Goal: Task Accomplishment & Management: Manage account settings

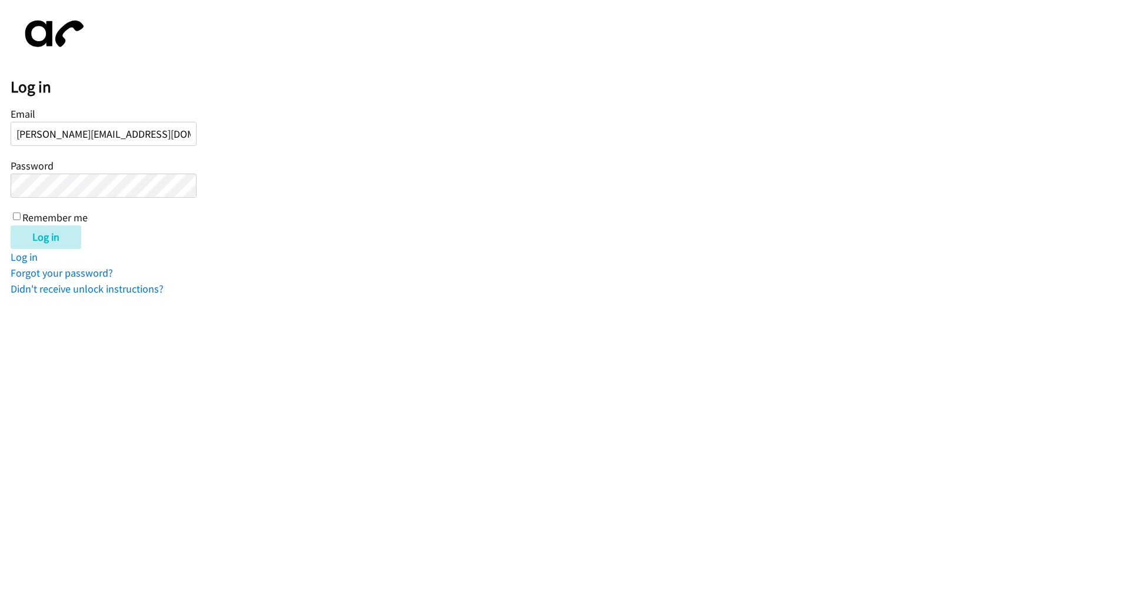
type input "[PERSON_NAME][EMAIL_ADDRESS][DOMAIN_NAME]"
click at [11, 225] on input "Log in" at bounding box center [46, 237] width 71 height 24
type input "[PERSON_NAME][EMAIL_ADDRESS][DOMAIN_NAME]"
click at [11, 225] on input "Log in" at bounding box center [46, 237] width 71 height 24
